Goal: Information Seeking & Learning: Learn about a topic

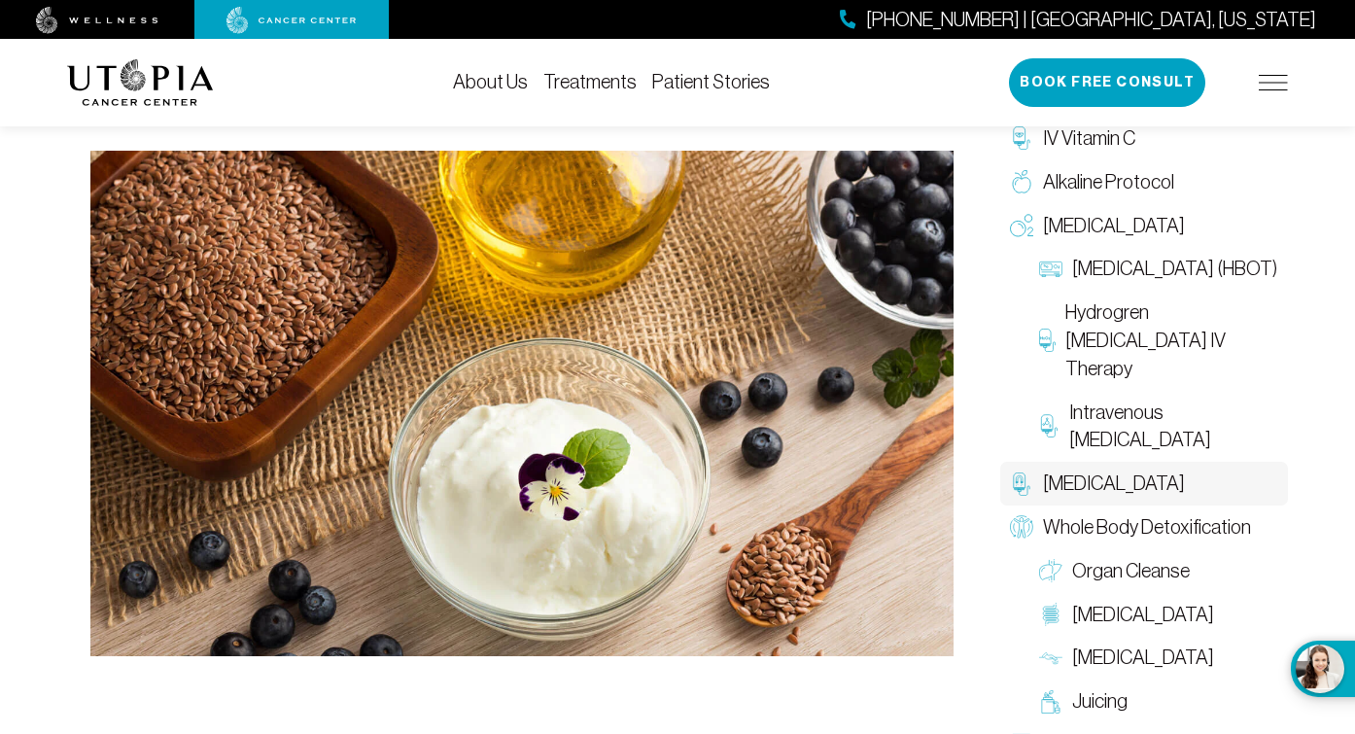
scroll to position [490, 0]
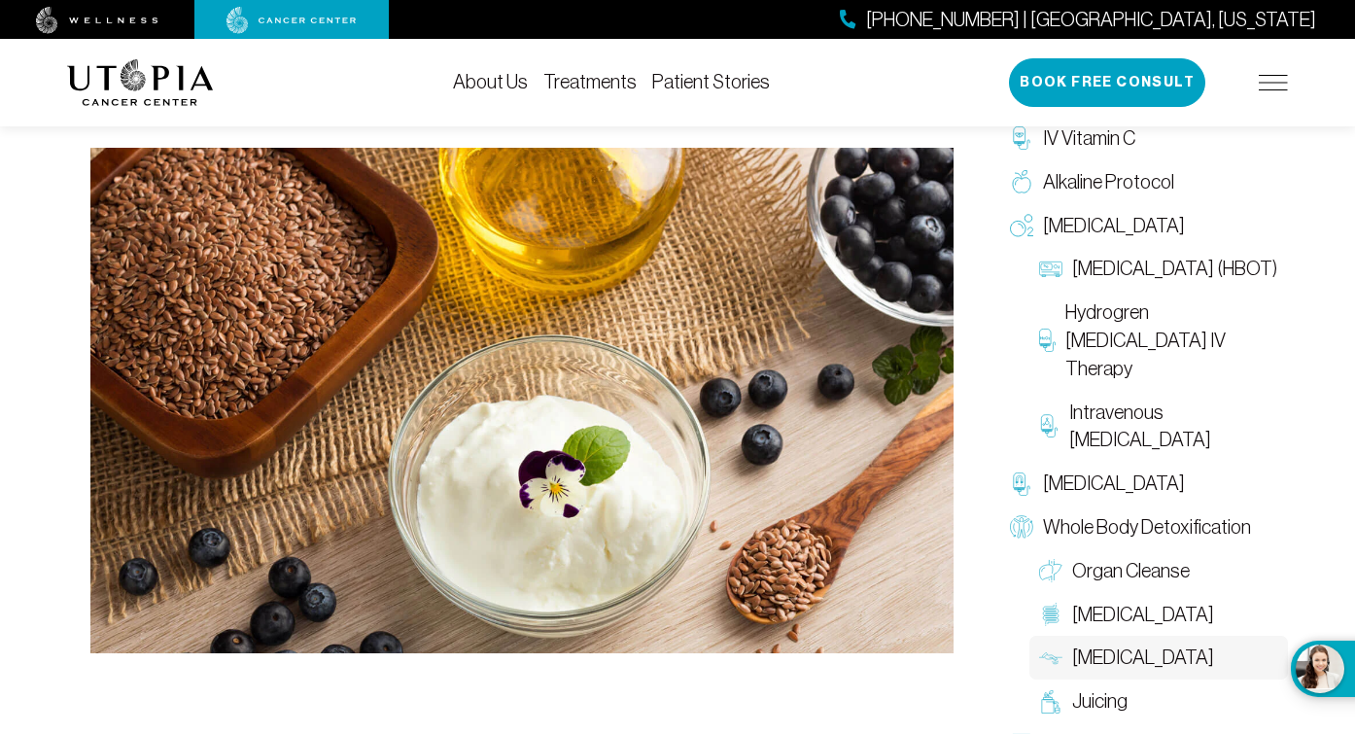
click at [1089, 649] on span "[MEDICAL_DATA]" at bounding box center [1143, 657] width 142 height 28
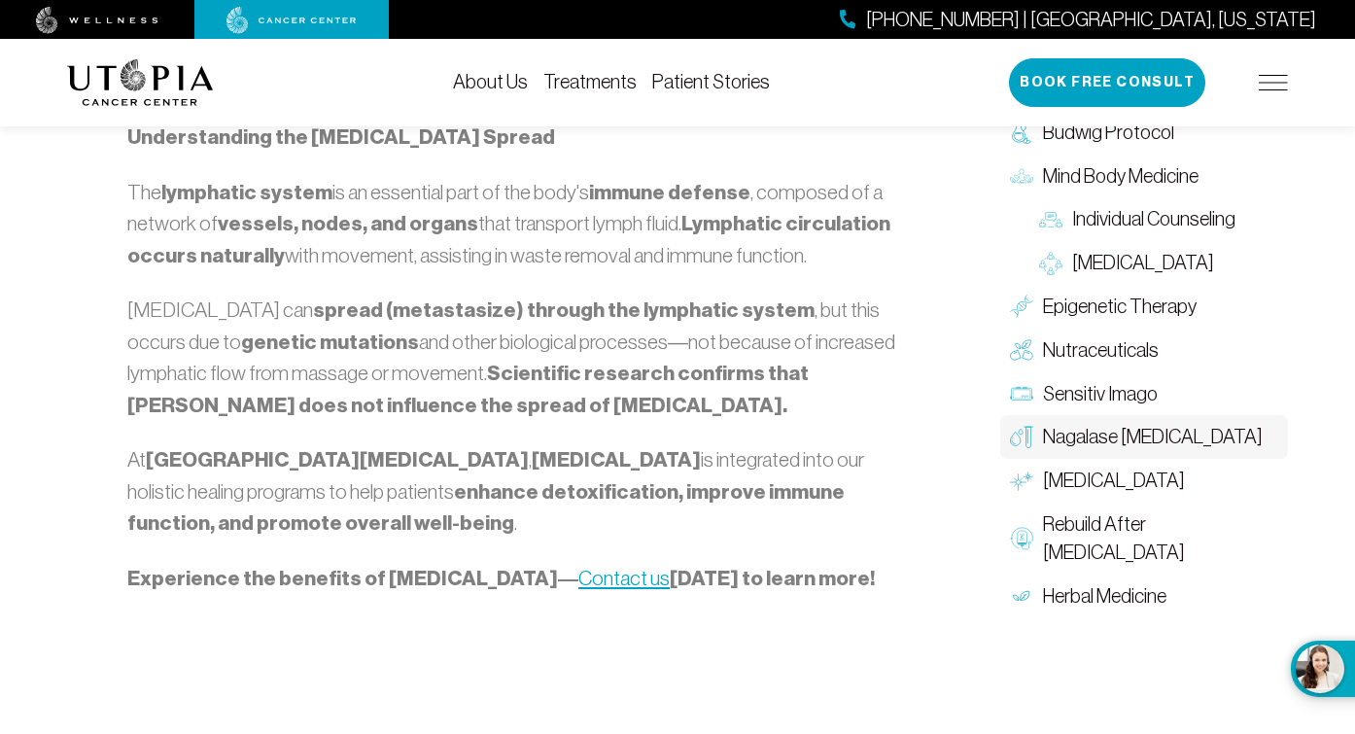
scroll to position [2140, 0]
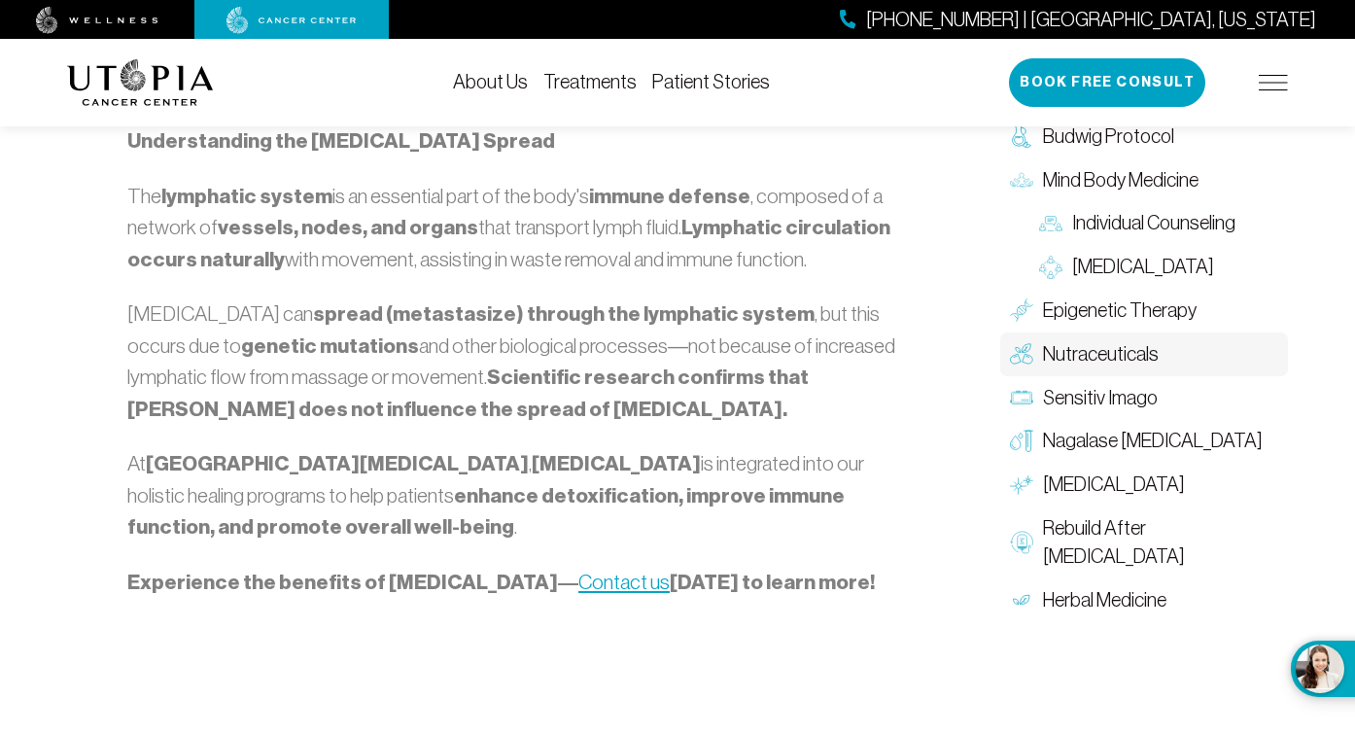
click at [1132, 340] on span "Nutraceuticals" at bounding box center [1101, 354] width 116 height 28
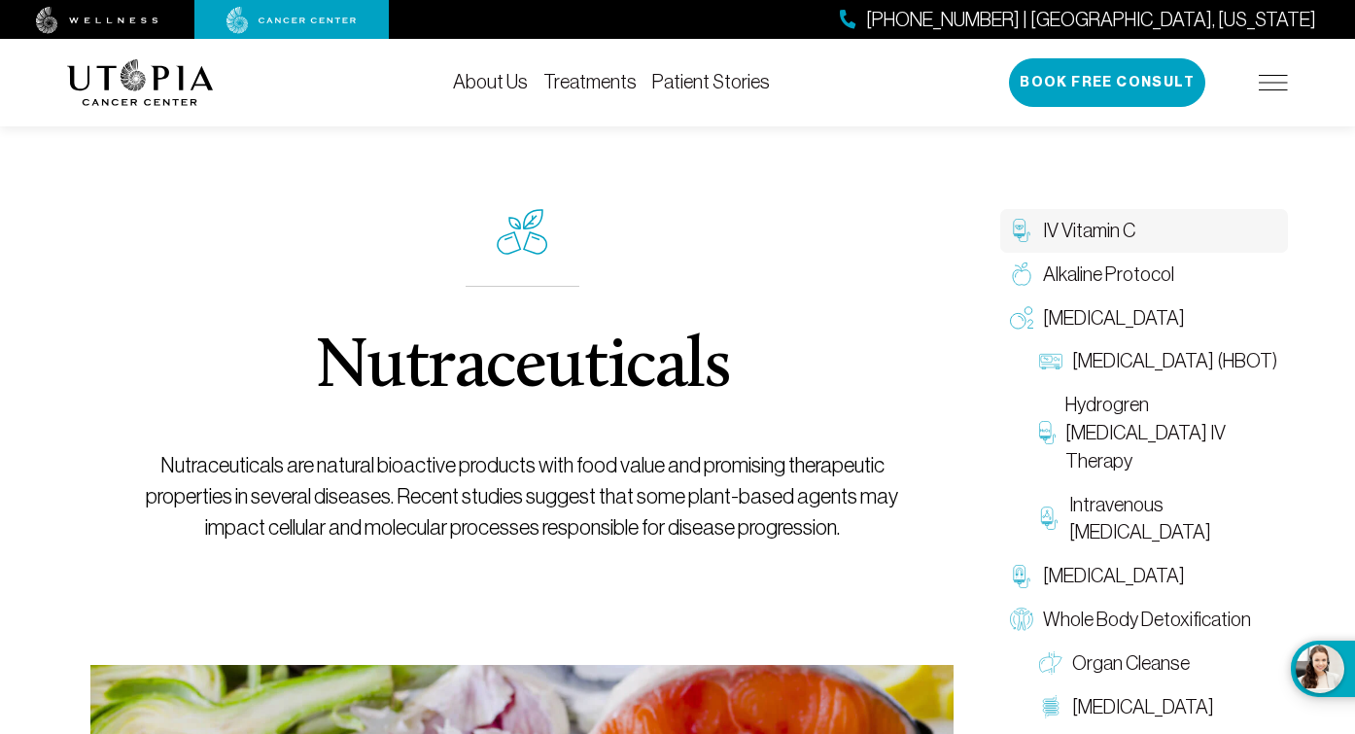
click at [1067, 230] on span "IV Vitamin C" at bounding box center [1089, 231] width 92 height 28
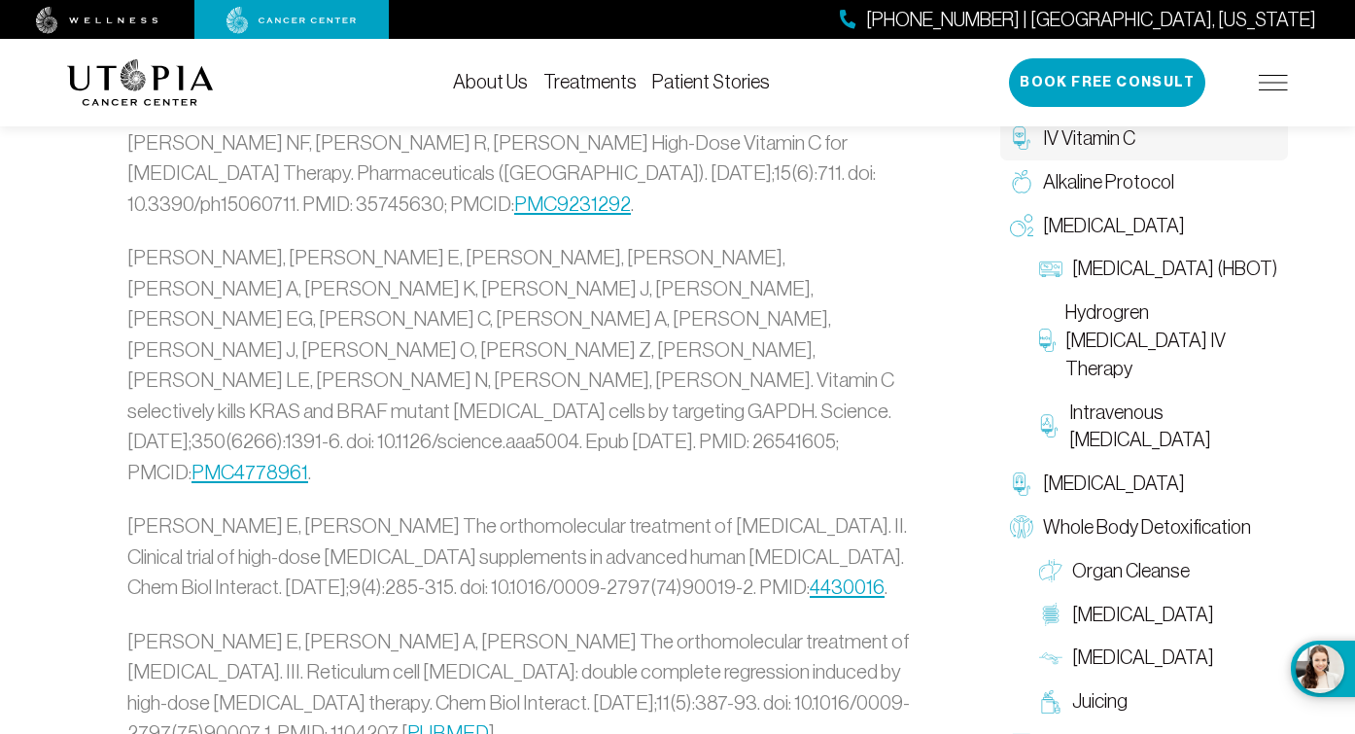
scroll to position [4933, 0]
